Goal: Task Accomplishment & Management: Use online tool/utility

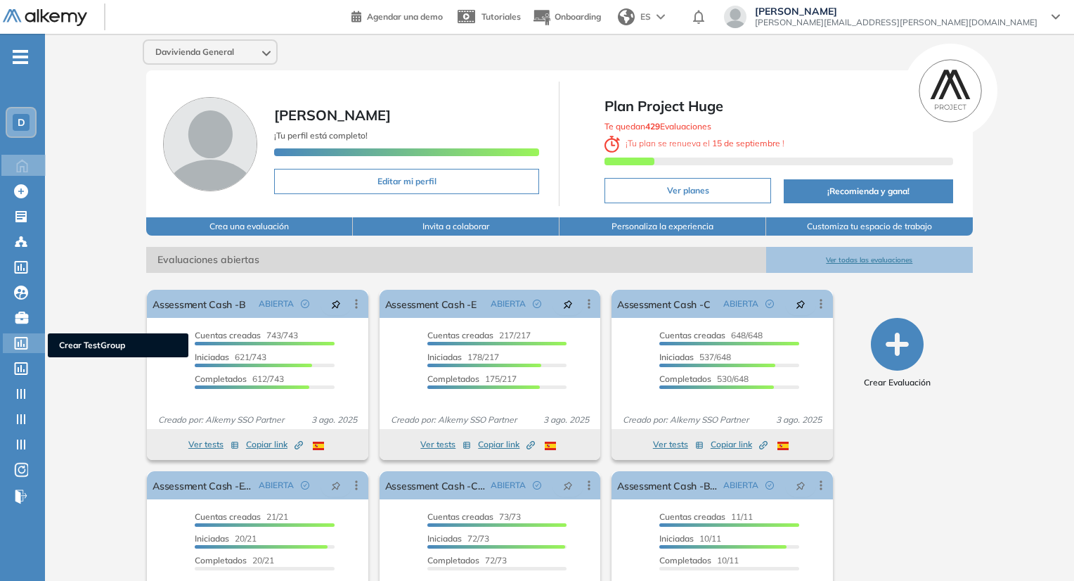
click at [27, 342] on icon at bounding box center [21, 343] width 13 height 13
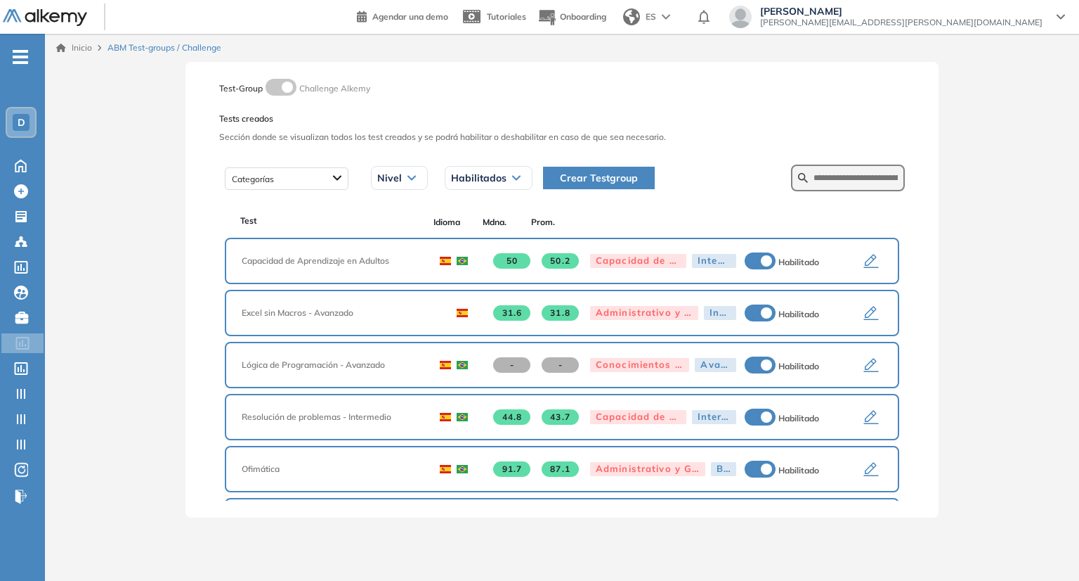
click at [864, 261] on icon "button" at bounding box center [871, 261] width 15 height 14
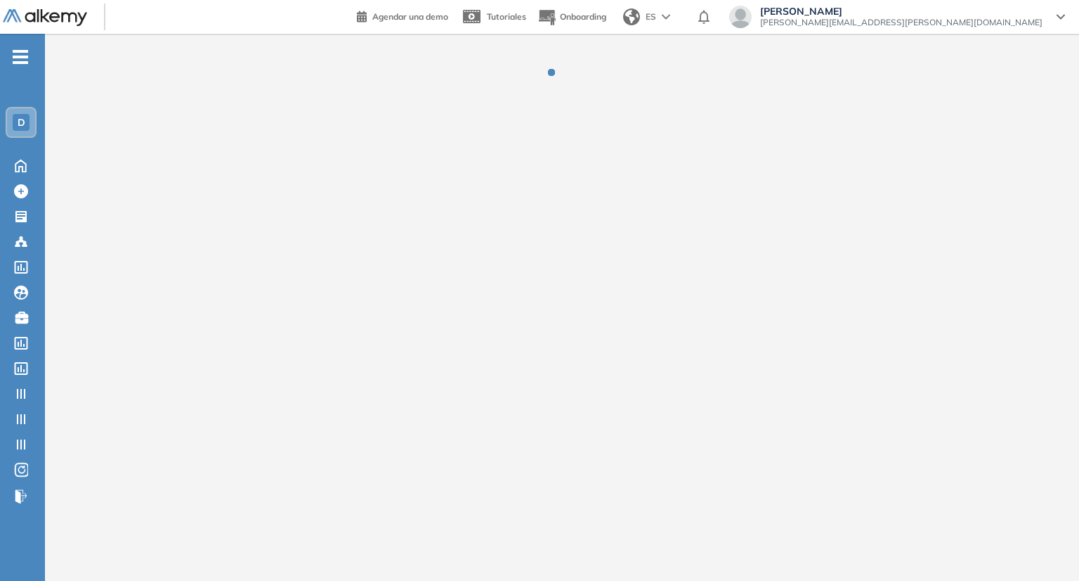
click at [34, 13] on img at bounding box center [45, 18] width 84 height 18
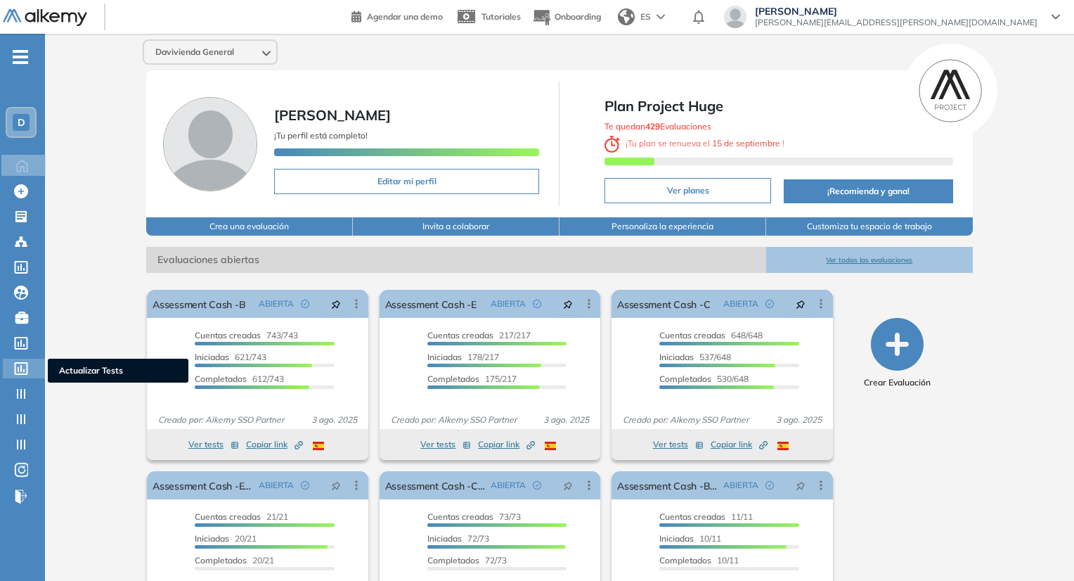
click at [20, 370] on icon at bounding box center [21, 368] width 14 height 13
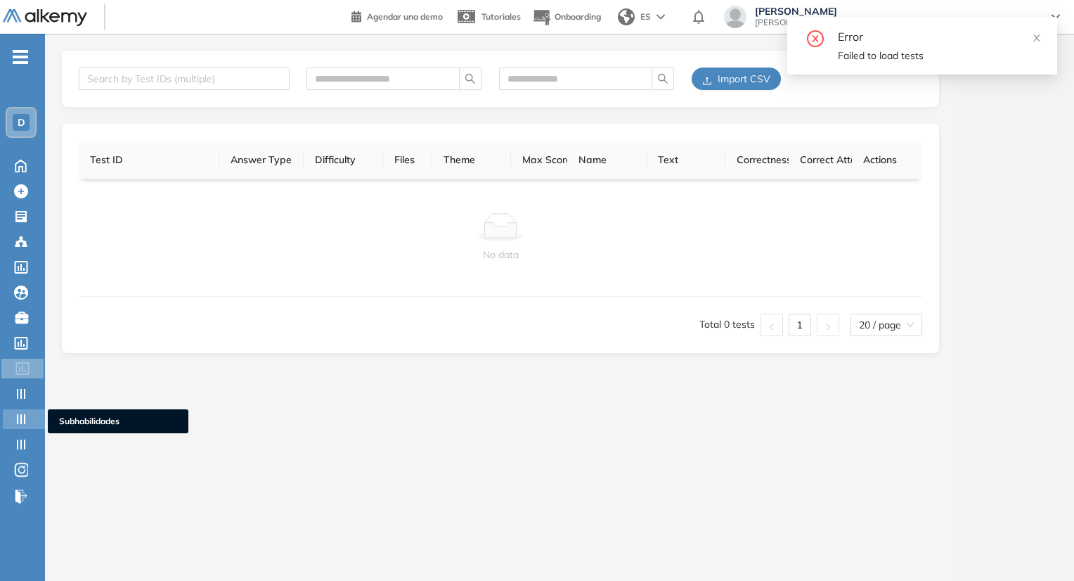
click at [27, 415] on icon at bounding box center [21, 419] width 14 height 14
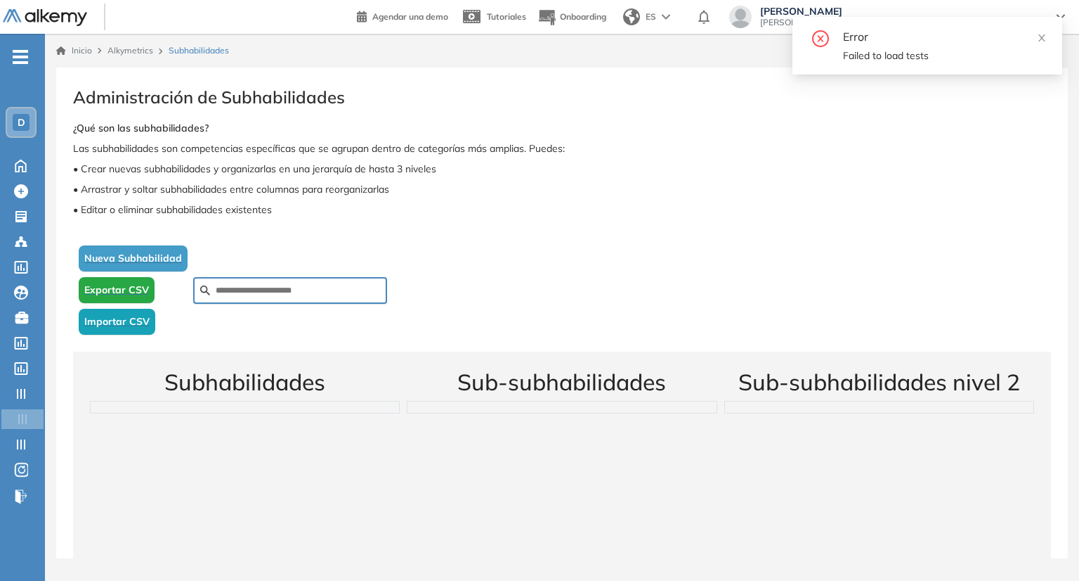
click at [327, 299] on div at bounding box center [290, 290] width 194 height 27
click at [325, 292] on input "text" at bounding box center [298, 290] width 164 height 13
paste input "**********"
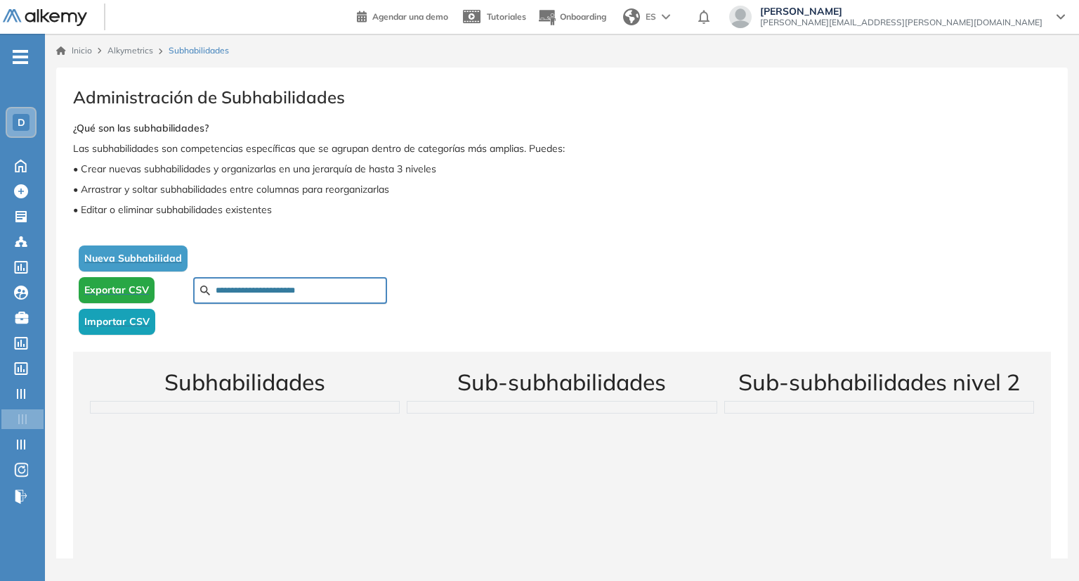
type input "**********"
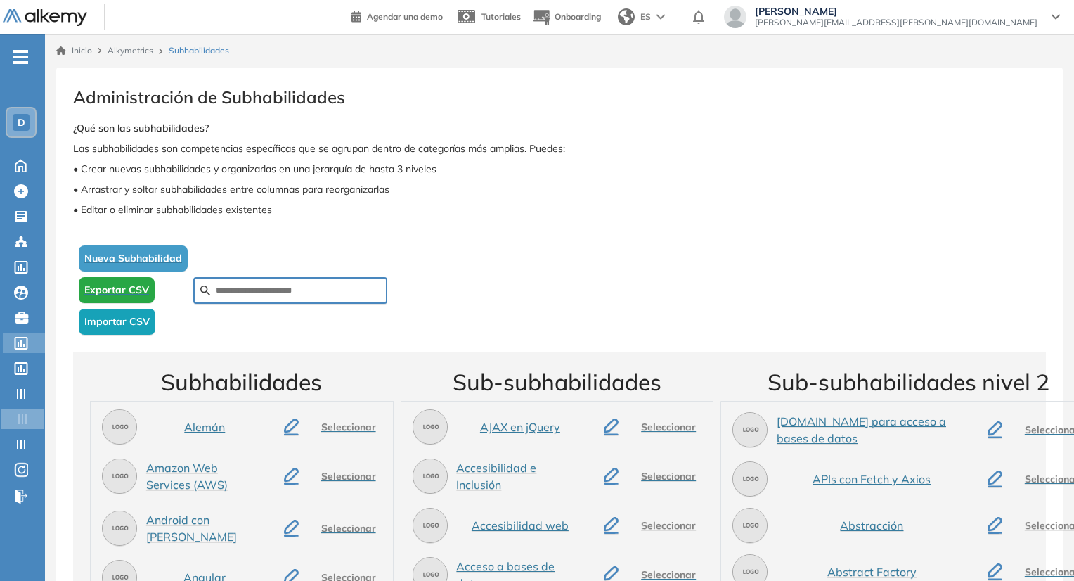
click at [21, 339] on icon at bounding box center [21, 343] width 13 height 13
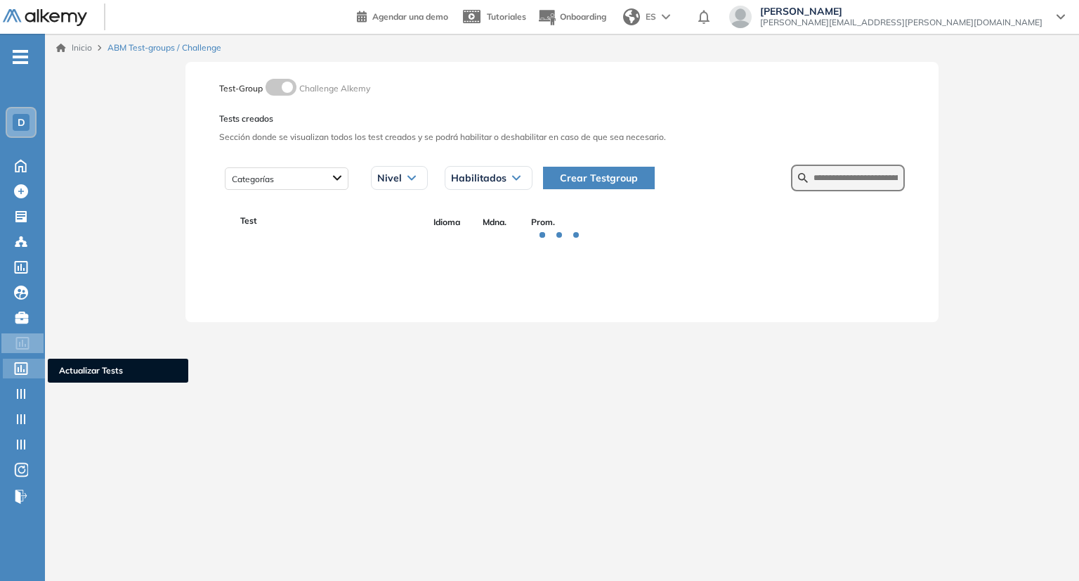
click at [28, 369] on div at bounding box center [22, 366] width 17 height 17
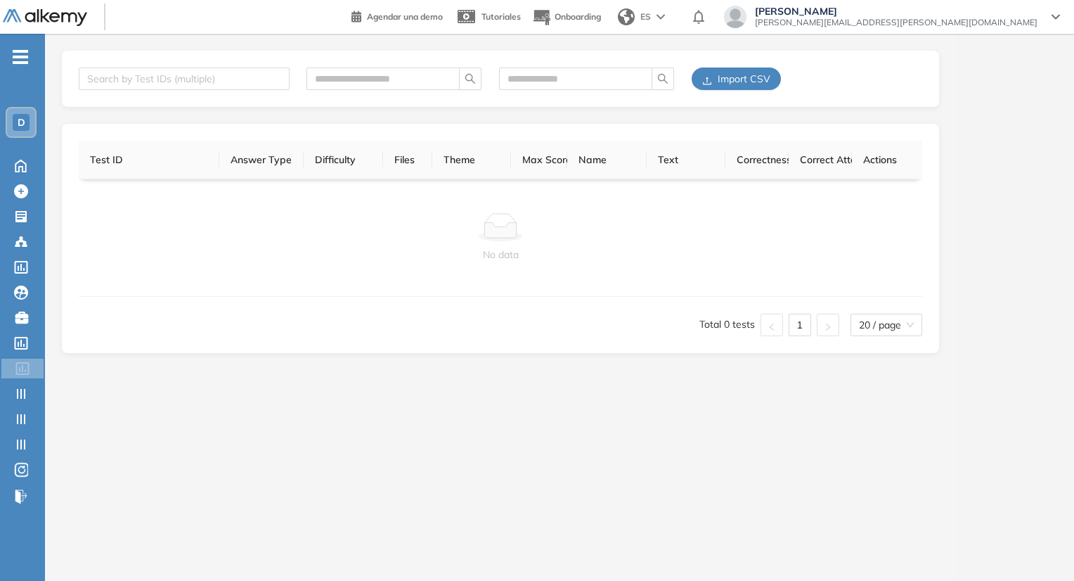
click at [718, 91] on div "Search by Test IDs (multiple) Import CSV" at bounding box center [500, 79] width 877 height 56
click at [718, 88] on button "Import CSV" at bounding box center [736, 78] width 89 height 22
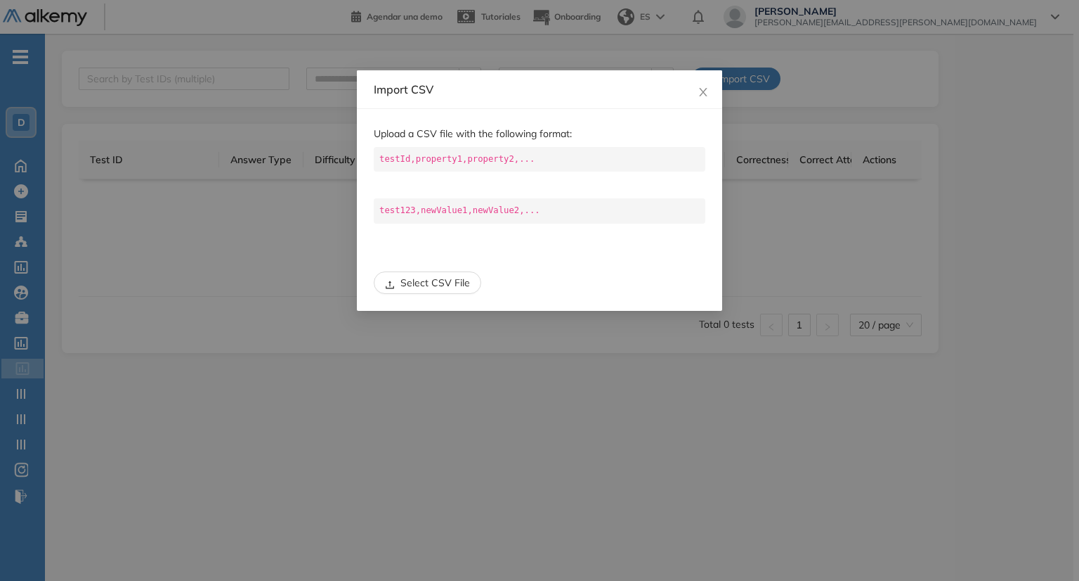
click at [455, 277] on span "Select CSV File" at bounding box center [436, 282] width 70 height 15
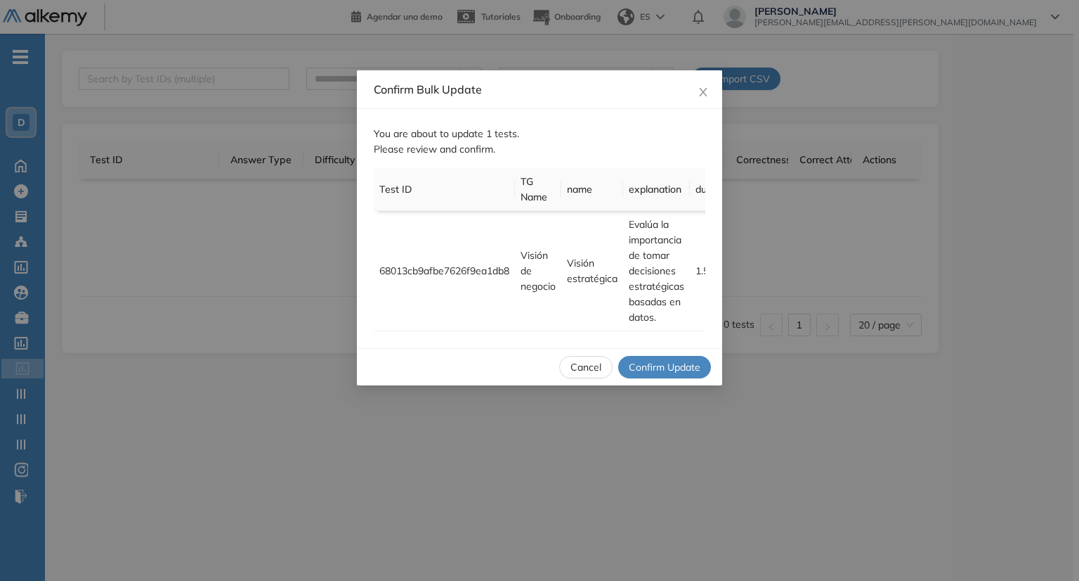
click at [654, 375] on span "Confirm Update" at bounding box center [665, 366] width 72 height 15
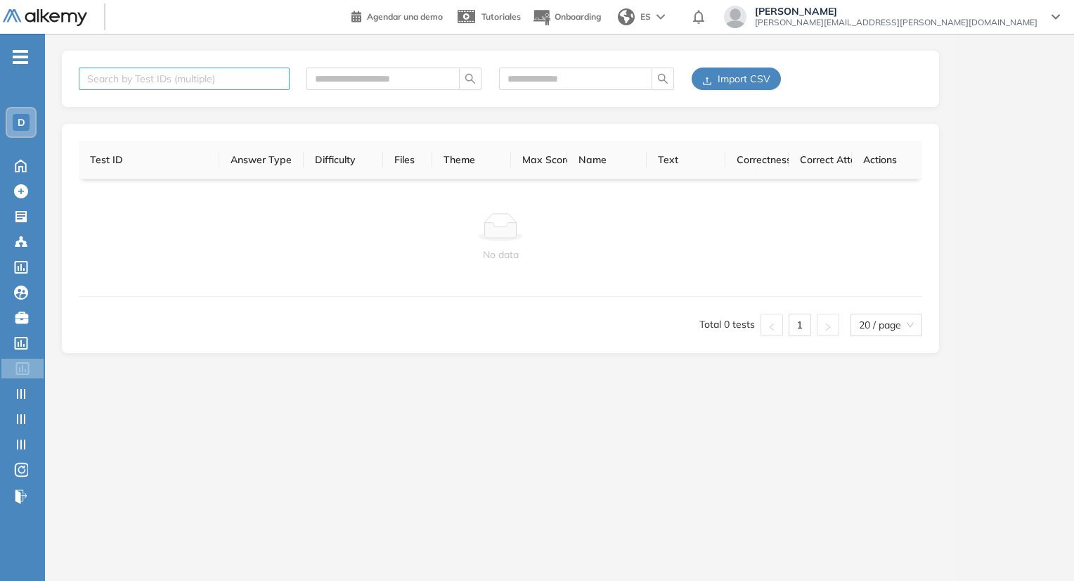
click at [224, 84] on div at bounding box center [177, 78] width 190 height 17
paste input "**********"
type input "**********"
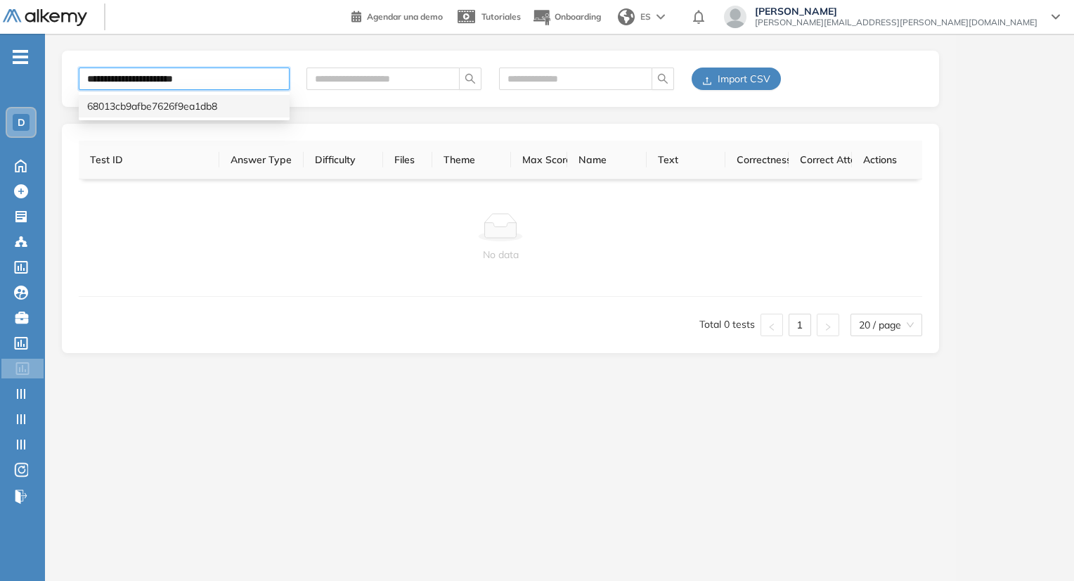
click at [238, 103] on div "68013cb9afbe7626f9ea1db8" at bounding box center [184, 105] width 194 height 15
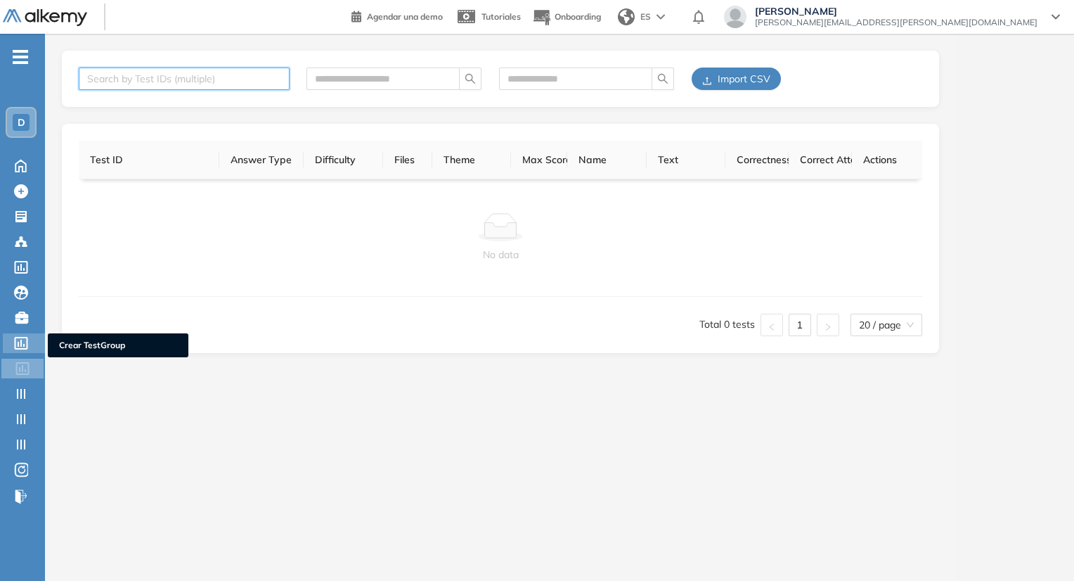
click at [25, 349] on div at bounding box center [22, 341] width 17 height 17
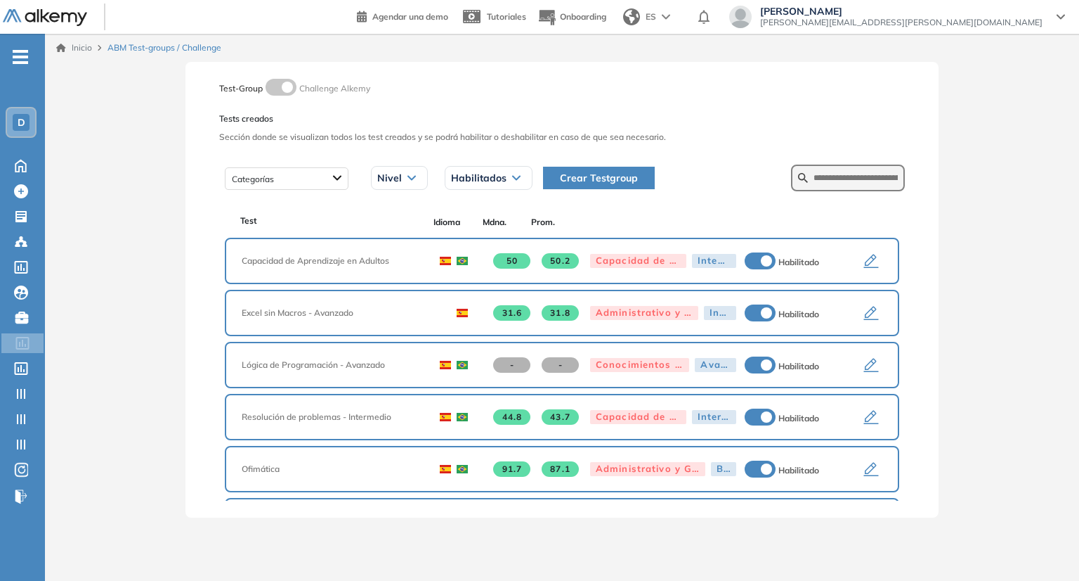
click at [864, 264] on icon "button" at bounding box center [871, 261] width 15 height 14
click at [852, 179] on input "text" at bounding box center [856, 177] width 84 height 13
type input "**********"
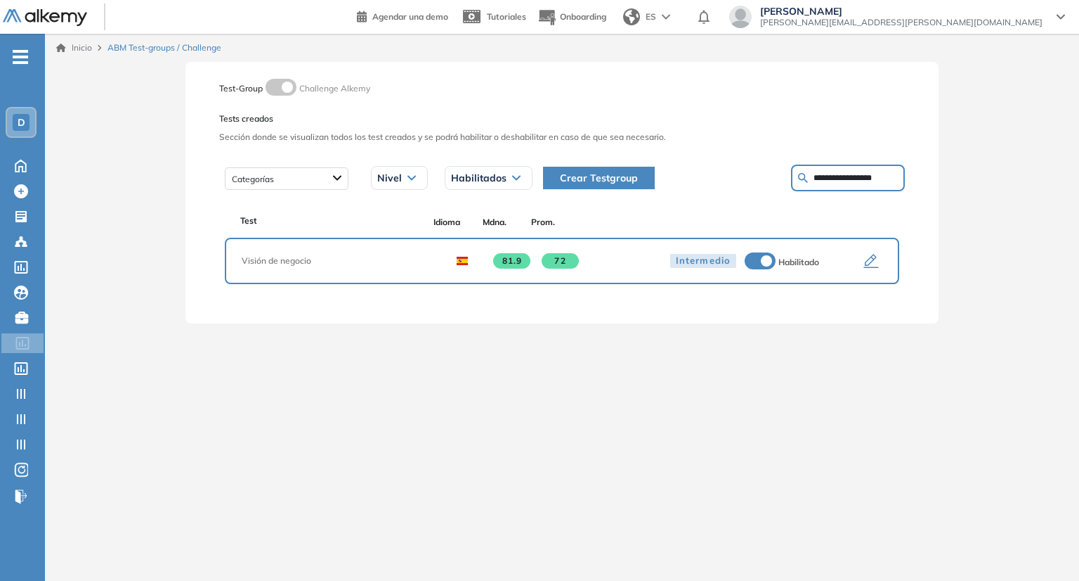
click at [869, 262] on icon "button" at bounding box center [871, 261] width 17 height 17
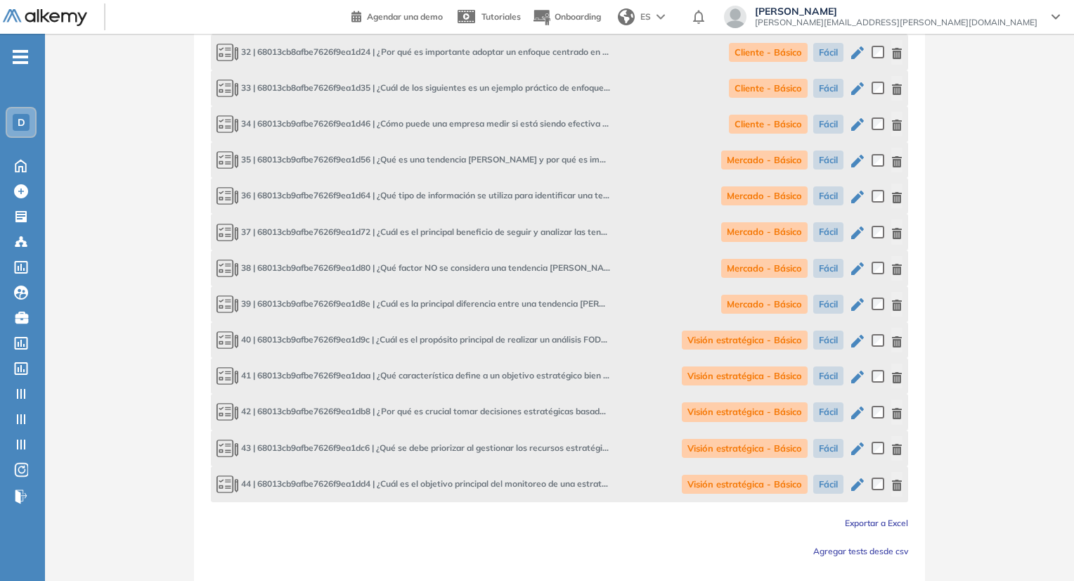
scroll to position [1844, 0]
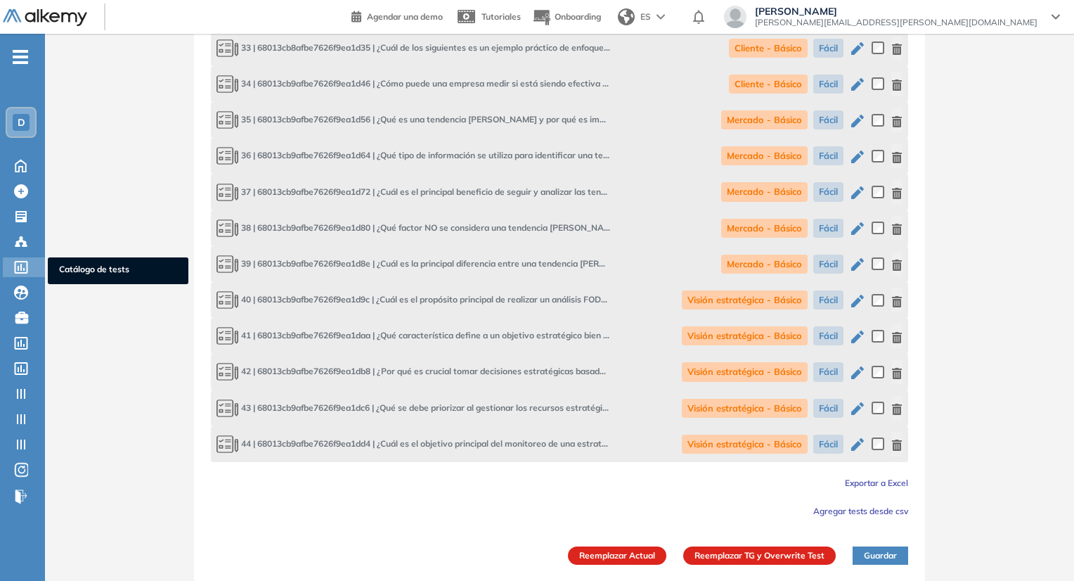
click at [25, 261] on icon at bounding box center [21, 267] width 14 height 13
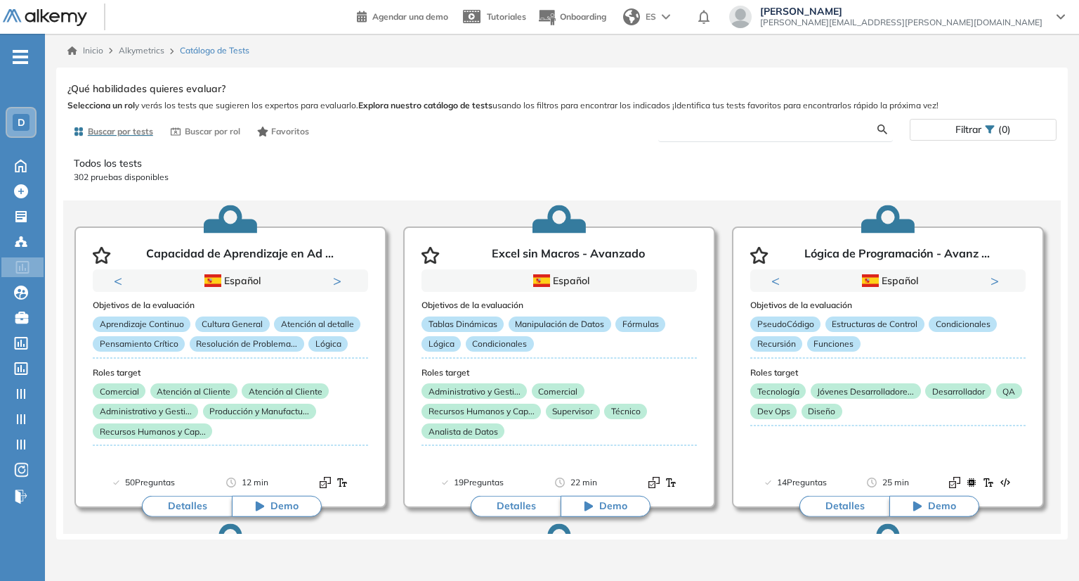
click at [739, 130] on input "text" at bounding box center [774, 129] width 209 height 13
type input "**********"
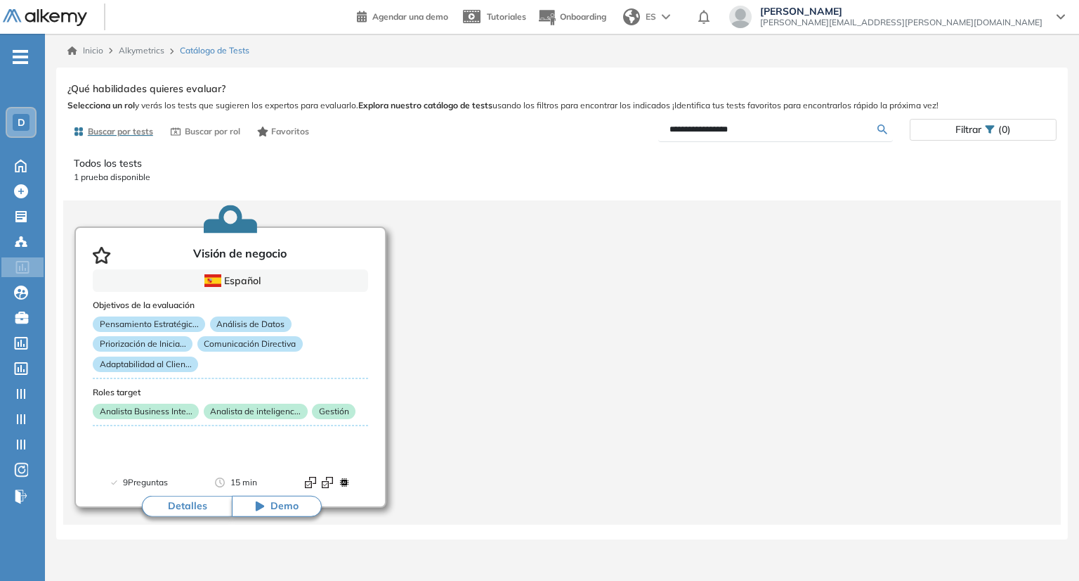
click at [210, 505] on button "Detalles" at bounding box center [187, 505] width 90 height 21
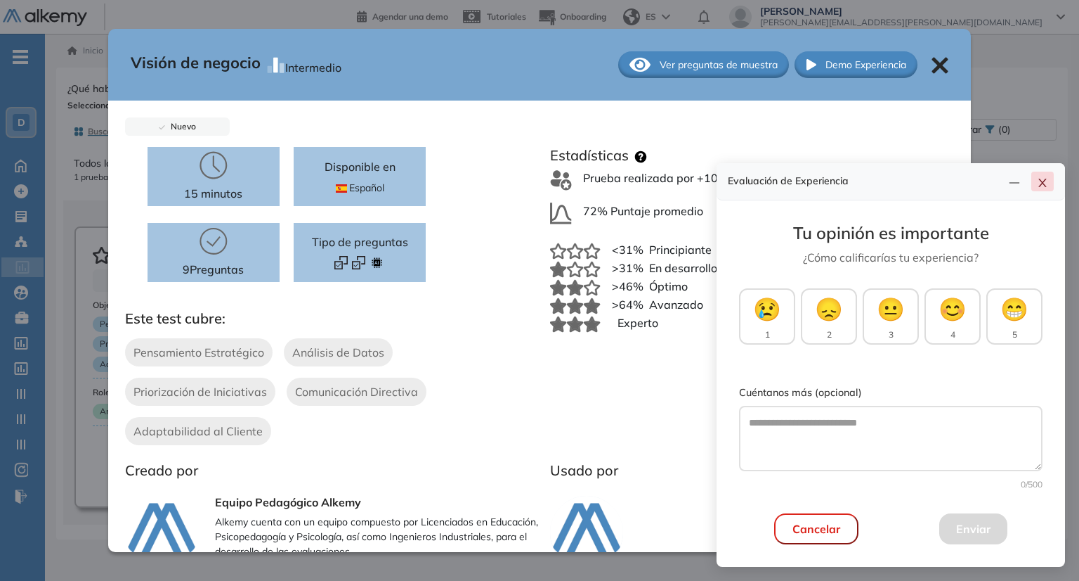
click at [1044, 186] on icon "close" at bounding box center [1042, 182] width 11 height 11
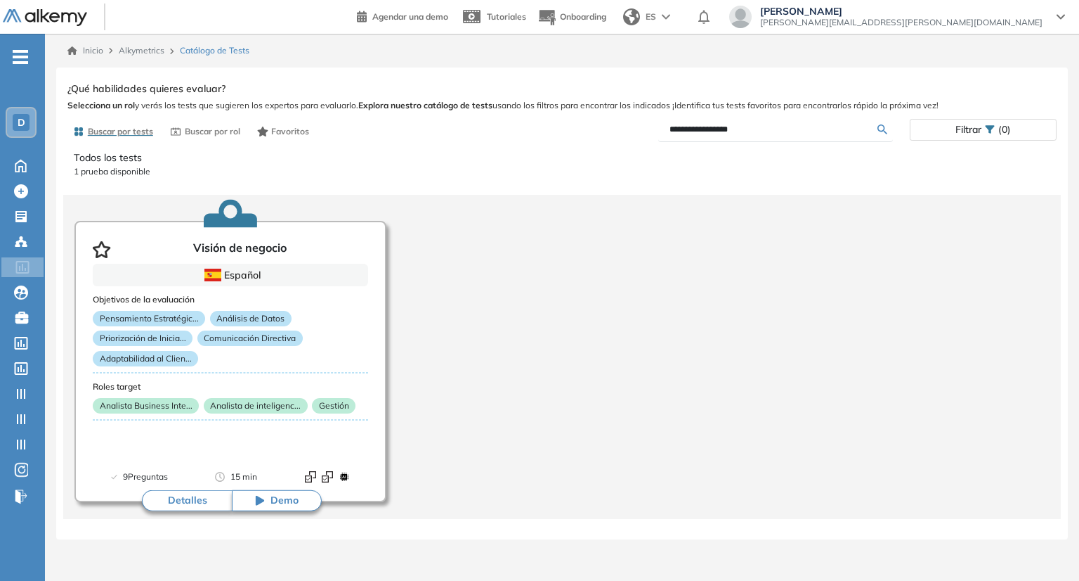
scroll to position [7, 0]
click at [174, 496] on button "Detalles" at bounding box center [187, 498] width 90 height 21
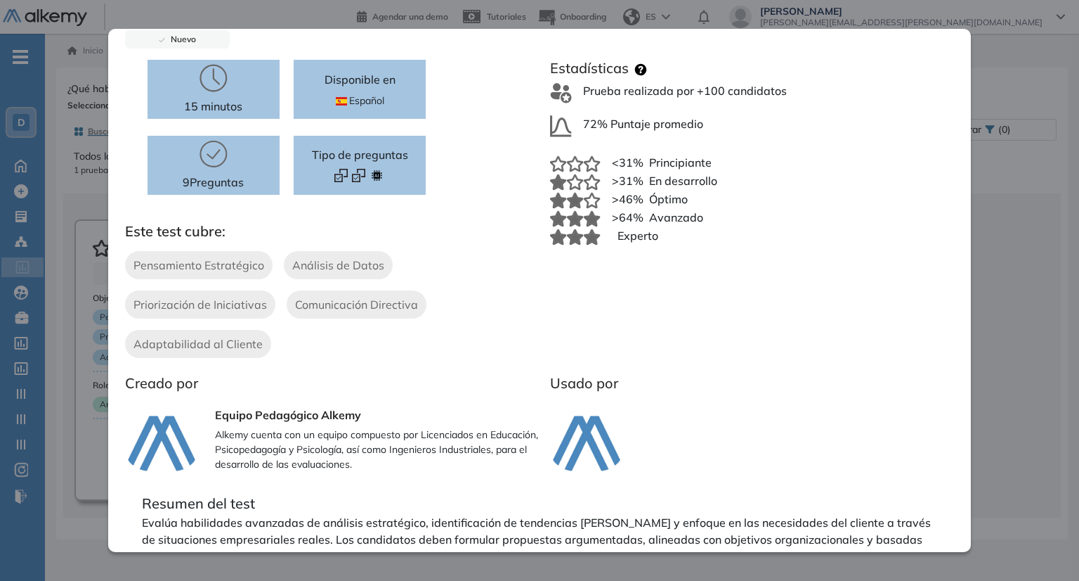
scroll to position [233, 0]
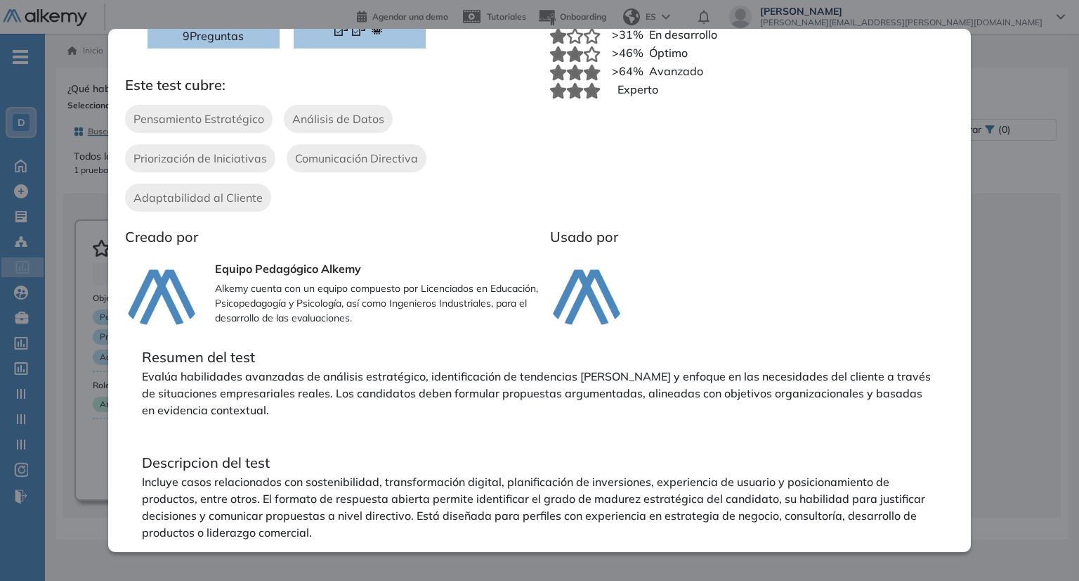
click at [67, 256] on div "Visión de negocio Intermedio Ver preguntas de muestra Demo Experiencia Nuevo 15…" at bounding box center [562, 306] width 990 height 455
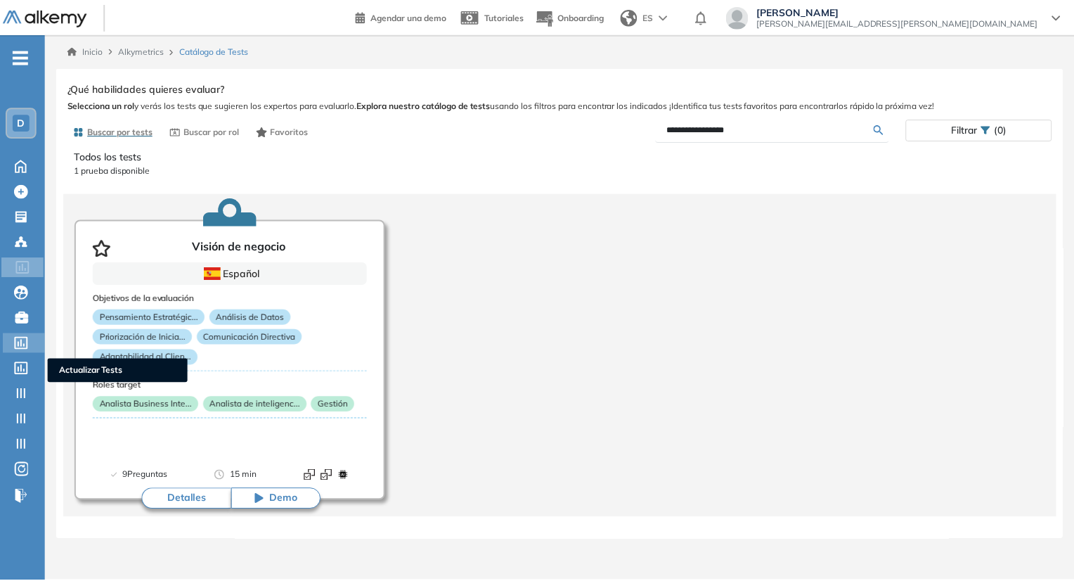
scroll to position [0, 0]
click at [24, 369] on icon at bounding box center [21, 368] width 13 height 13
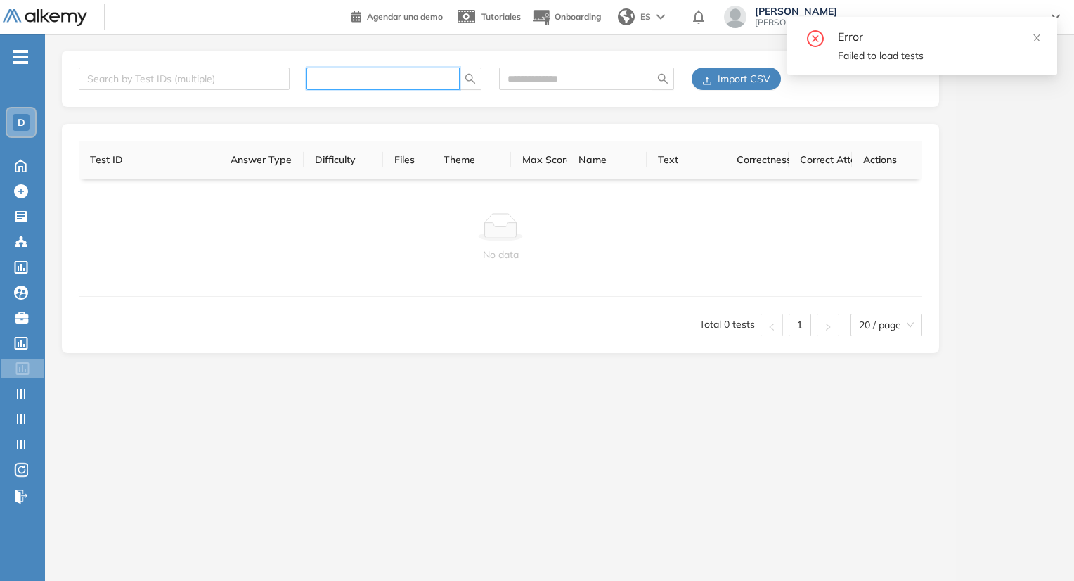
click at [350, 86] on input "text" at bounding box center [377, 78] width 125 height 15
paste input "**********"
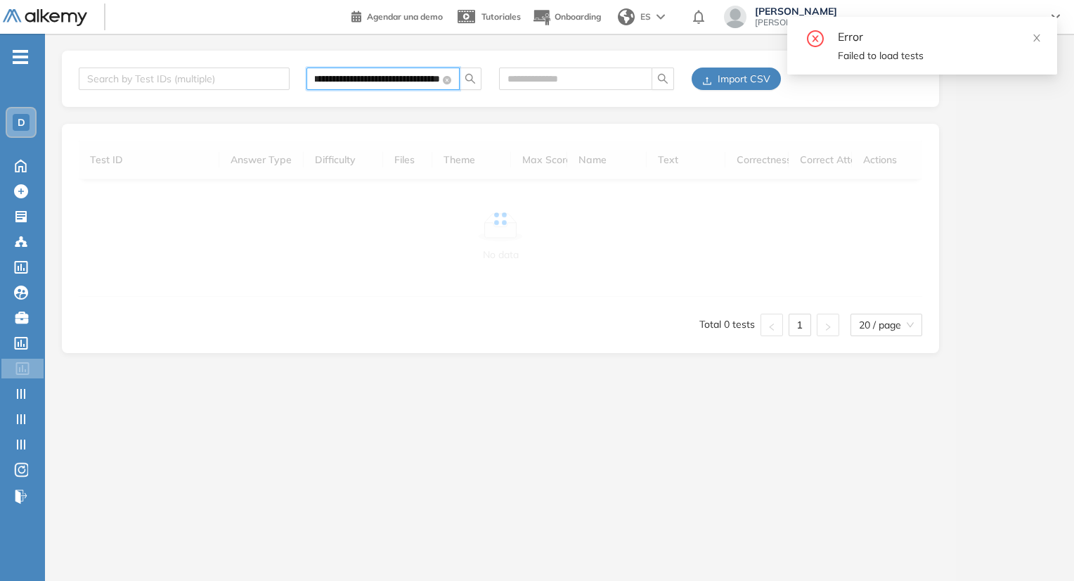
type input "**********"
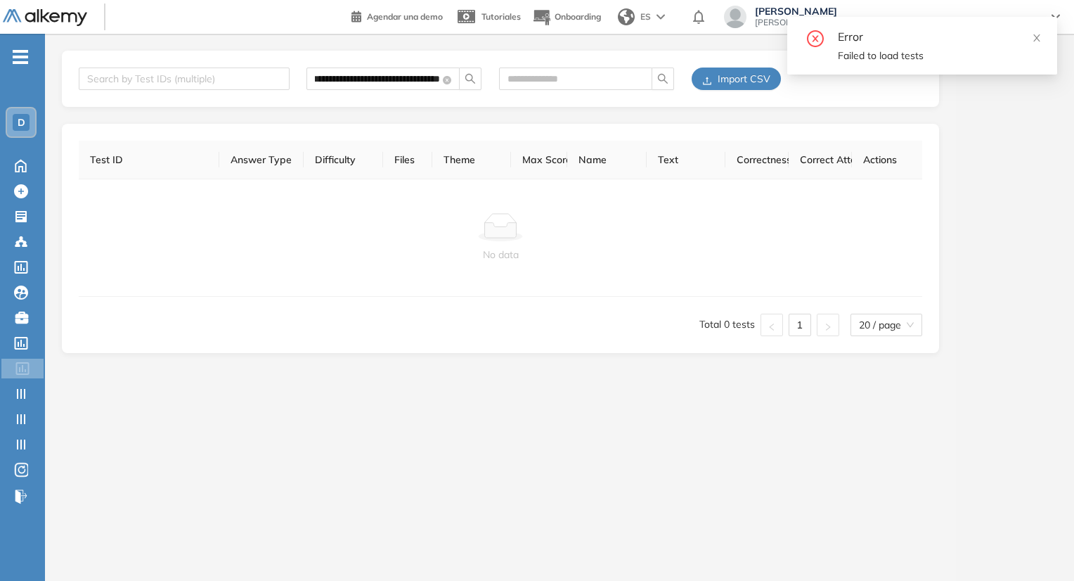
scroll to position [0, 0]
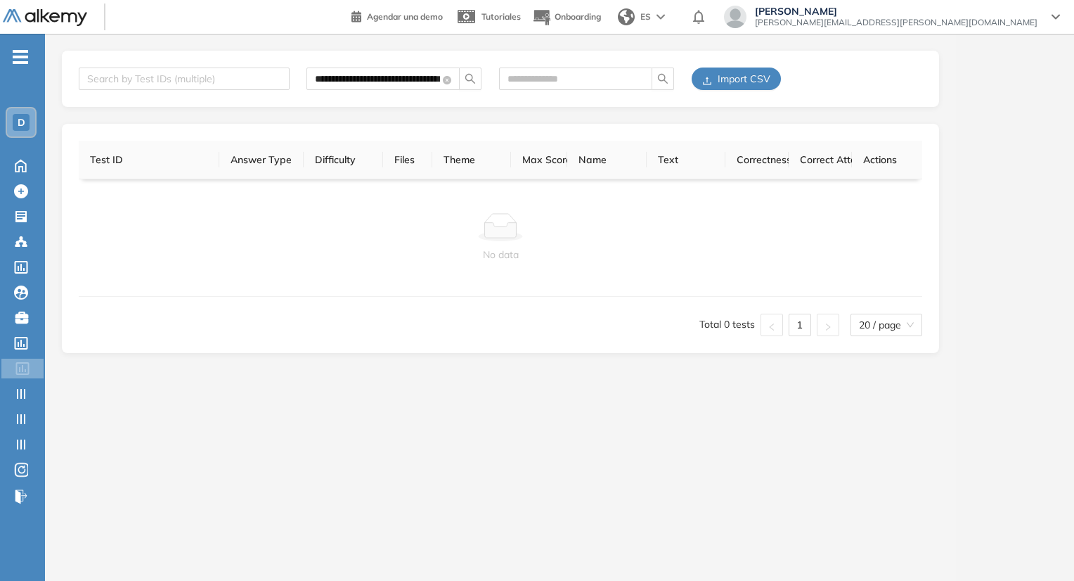
click at [465, 82] on icon "search" at bounding box center [470, 78] width 11 height 11
click at [1001, 23] on span "juan.ojeda+davivienda@alkemy.org" at bounding box center [896, 22] width 283 height 11
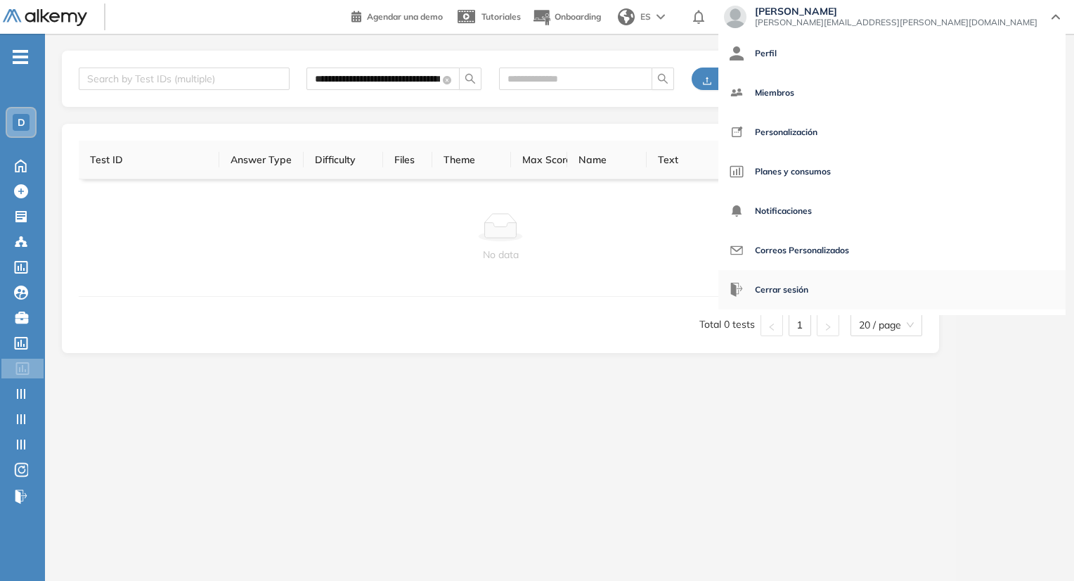
click at [808, 282] on span "Cerrar sesión" at bounding box center [781, 290] width 53 height 34
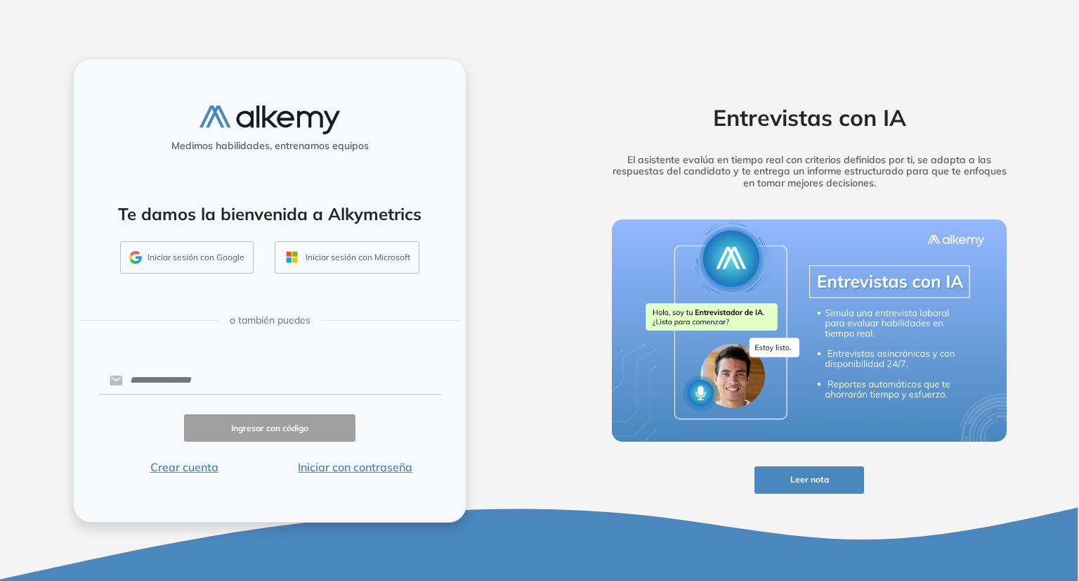
click at [239, 261] on button "Iniciar sesión con Google" at bounding box center [187, 257] width 134 height 32
